Goal: Task Accomplishment & Management: Manage account settings

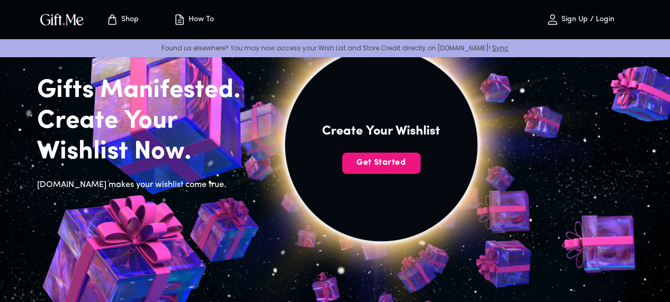
scroll to position [60, 2]
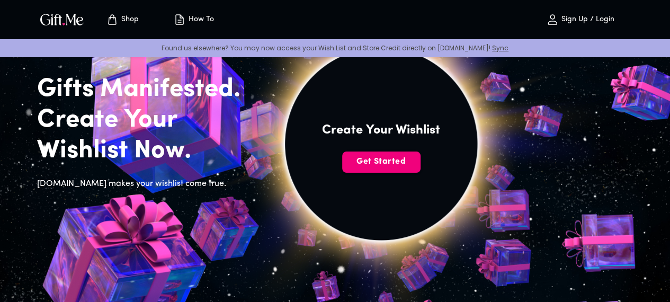
click at [420, 173] on button "Get Started" at bounding box center [381, 161] width 78 height 21
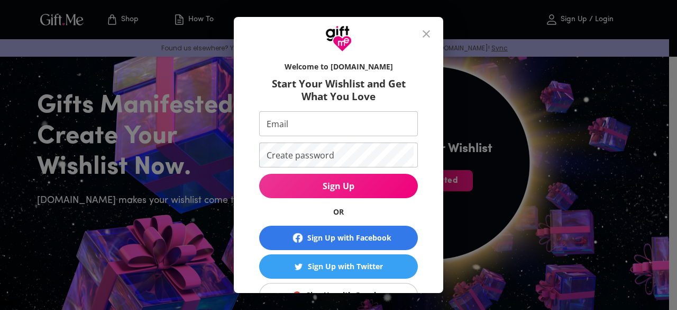
scroll to position [69, 0]
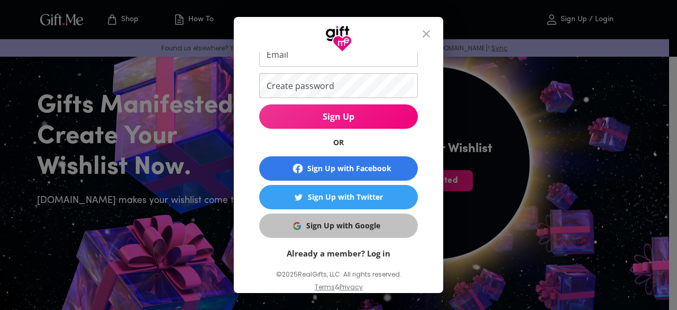
click at [359, 232] on button "Sign Up with Google" at bounding box center [338, 225] width 159 height 24
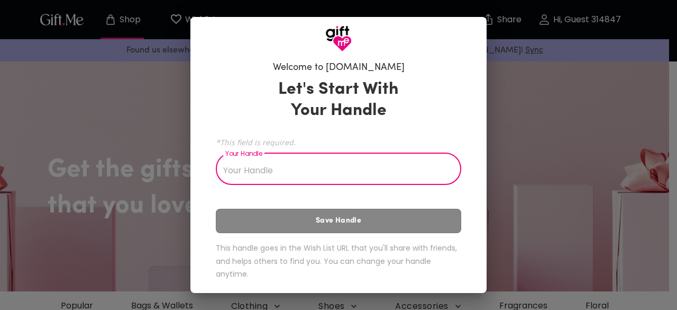
click at [352, 178] on input "Your Handle" at bounding box center [333, 170] width 234 height 30
type input "j"
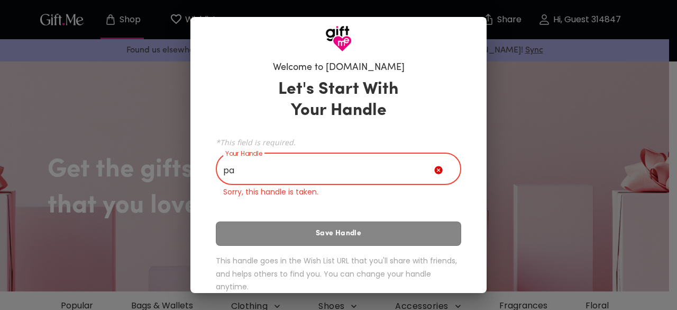
type input "p"
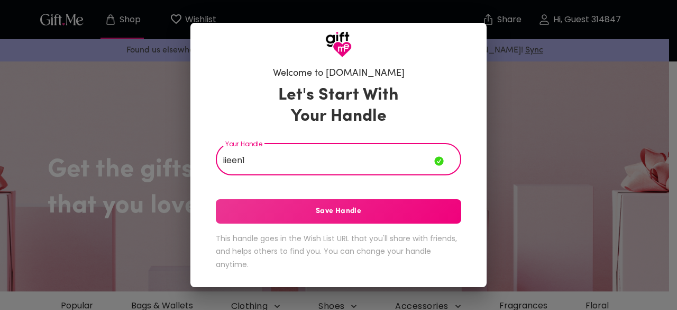
type input "iieen1"
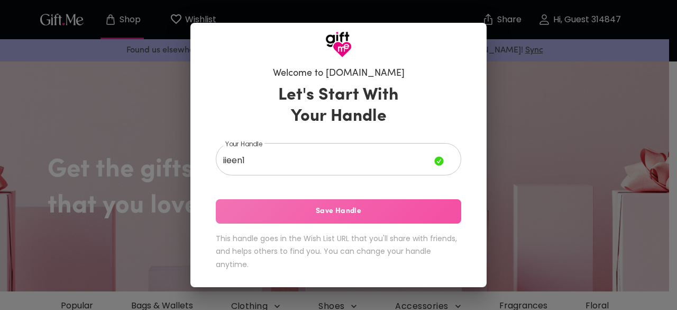
click at [336, 221] on button "Save Handle" at bounding box center [339, 211] width 246 height 24
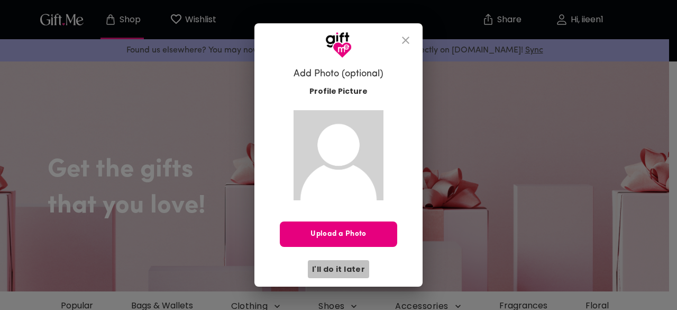
click at [349, 269] on span "I'll do it later" at bounding box center [338, 269] width 53 height 12
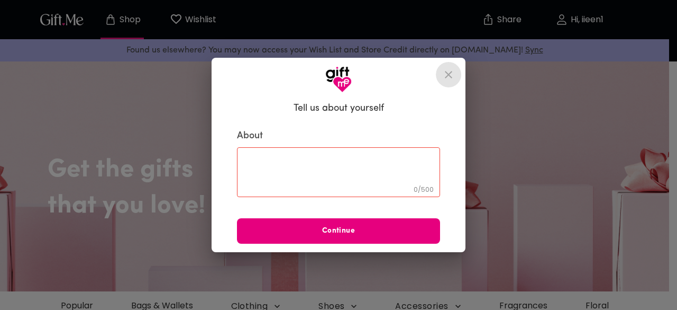
click at [446, 70] on icon "close" at bounding box center [448, 74] width 13 height 13
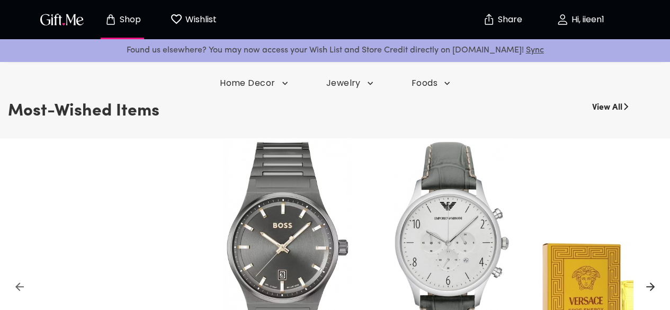
scroll to position [258, 0]
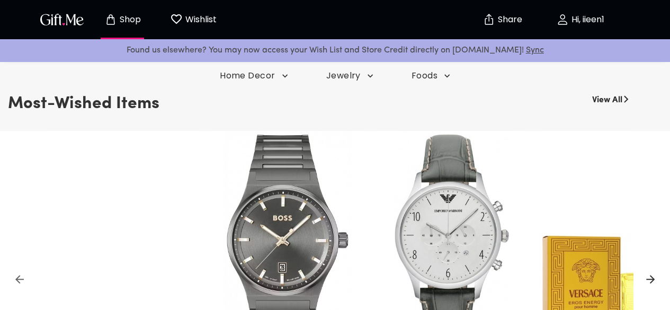
click at [489, 20] on img "Share" at bounding box center [488, 19] width 13 height 13
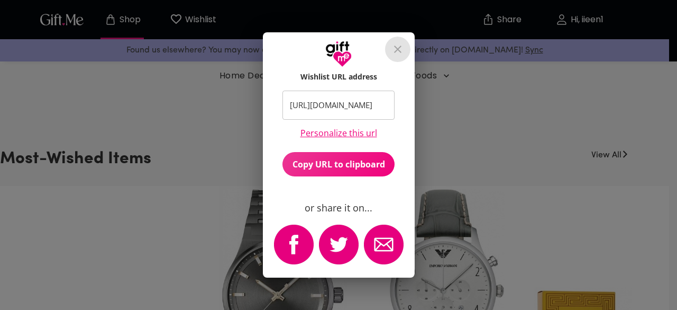
click at [406, 48] on button "close" at bounding box center [397, 49] width 25 height 25
